Goal: Task Accomplishment & Management: Manage account settings

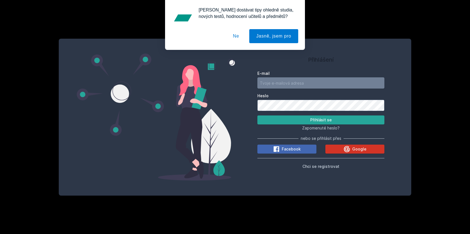
click at [360, 149] on span "Google" at bounding box center [360, 149] width 14 height 6
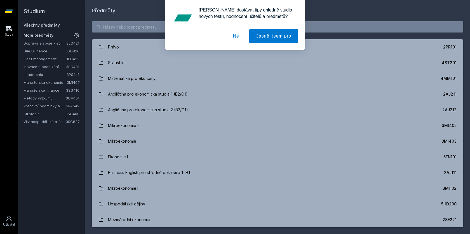
click at [235, 32] on button "Ne" at bounding box center [236, 36] width 20 height 14
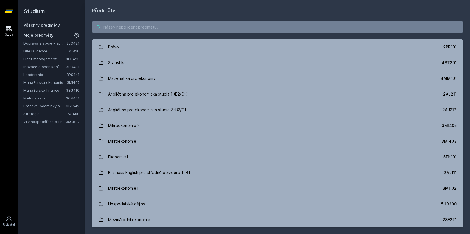
click at [114, 30] on input "search" at bounding box center [278, 26] width 372 height 11
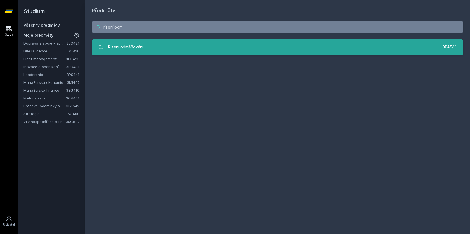
type input "řízení odm"
click at [126, 47] on div "Řízení odměňování" at bounding box center [125, 46] width 35 height 11
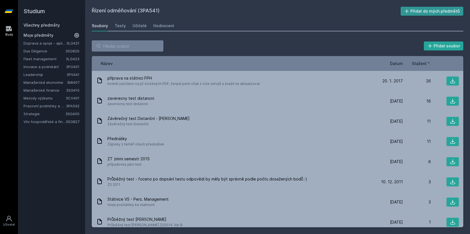
click at [432, 12] on button "Přidat do mých předmětů" at bounding box center [432, 11] width 63 height 9
click at [160, 25] on div "Hodnocení" at bounding box center [163, 26] width 21 height 6
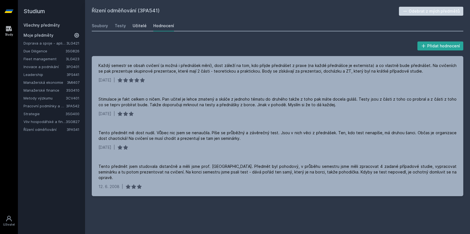
click at [135, 24] on div "Učitelé" at bounding box center [140, 26] width 14 height 6
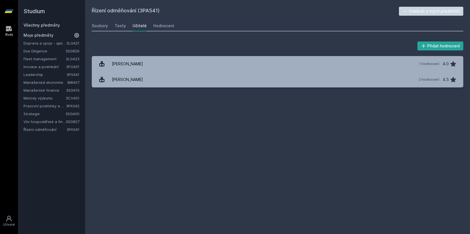
click at [113, 26] on div "Soubory Testy Učitelé Hodnocení" at bounding box center [278, 25] width 372 height 11
click at [117, 26] on div "Testy" at bounding box center [120, 26] width 11 height 6
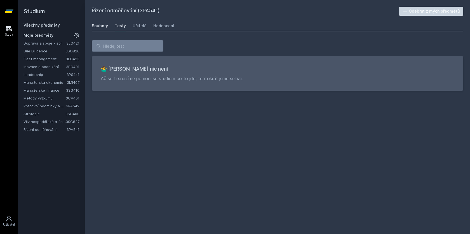
click at [105, 25] on div "Soubory" at bounding box center [100, 26] width 16 height 6
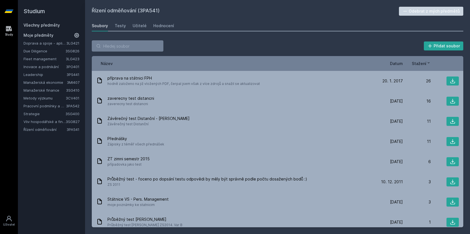
click at [397, 63] on span "Datum" at bounding box center [396, 63] width 13 height 6
click at [145, 13] on h2 "Řízení odměňování (3PA541)" at bounding box center [245, 11] width 307 height 9
copy h2 "3PA541"
click at [56, 41] on link "Doprava a spoje - aplikace" at bounding box center [45, 43] width 43 height 6
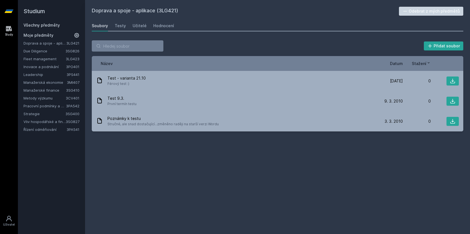
click at [444, 10] on button "Odebrat z mých předmětů" at bounding box center [431, 11] width 65 height 9
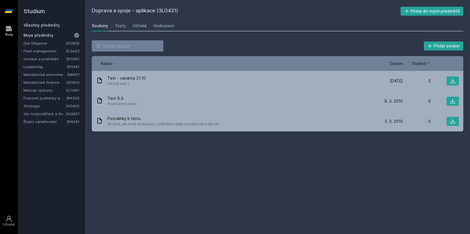
click at [38, 44] on link "Due Diligence" at bounding box center [45, 43] width 42 height 6
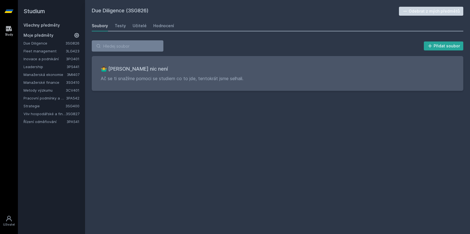
click at [435, 12] on button "Odebrat z mých předmětů" at bounding box center [431, 11] width 65 height 9
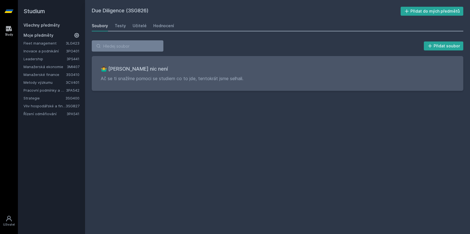
click at [44, 43] on link "Fleet management" at bounding box center [45, 43] width 42 height 6
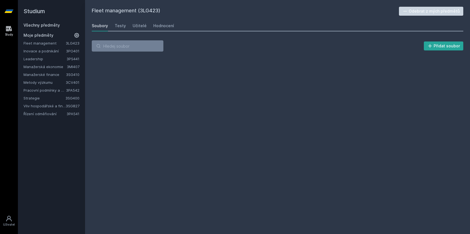
click at [432, 9] on button "Odebrat z mých předmětů" at bounding box center [431, 11] width 65 height 9
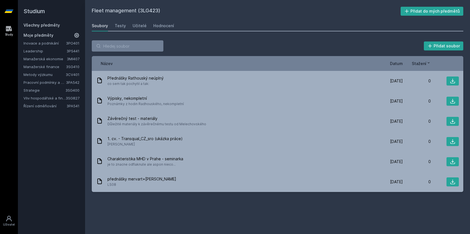
click at [36, 75] on link "Metody výzkumu" at bounding box center [45, 75] width 42 height 6
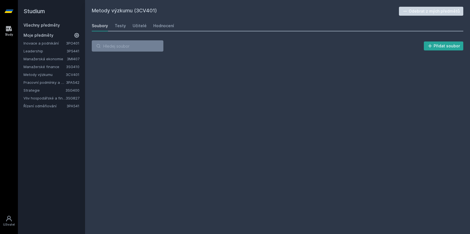
click at [39, 84] on link "Pracovní podmínky a pracovní vztahy" at bounding box center [45, 83] width 43 height 6
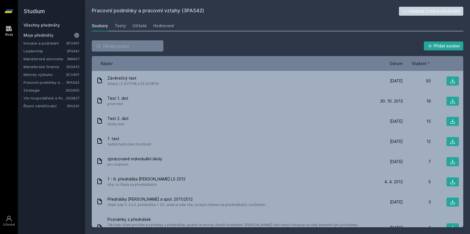
click at [419, 15] on button "Odebrat z mých předmětů" at bounding box center [431, 11] width 65 height 9
click at [53, 91] on link "Vliv hospodářské a finanční kriminality na hodnotu a strategii firmy" at bounding box center [45, 90] width 42 height 6
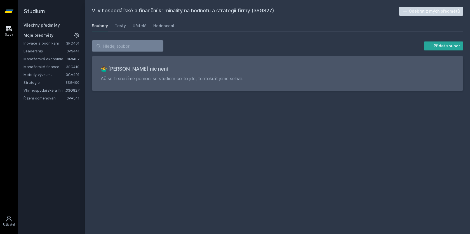
click at [54, 23] on link "Všechny předměty" at bounding box center [42, 25] width 36 height 5
